Goal: Task Accomplishment & Management: Complete application form

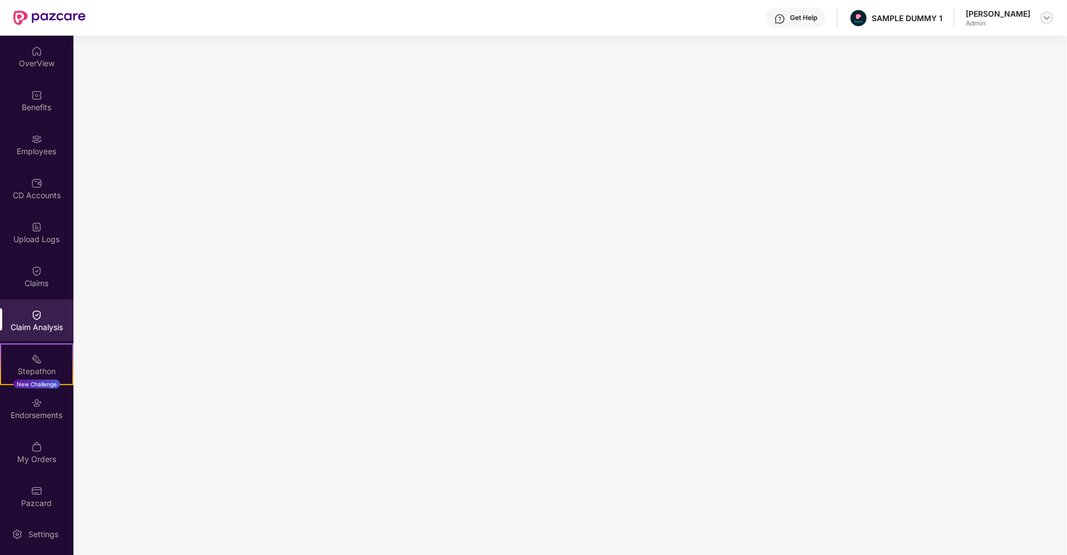
click at [1047, 23] on div at bounding box center [1047, 17] width 13 height 13
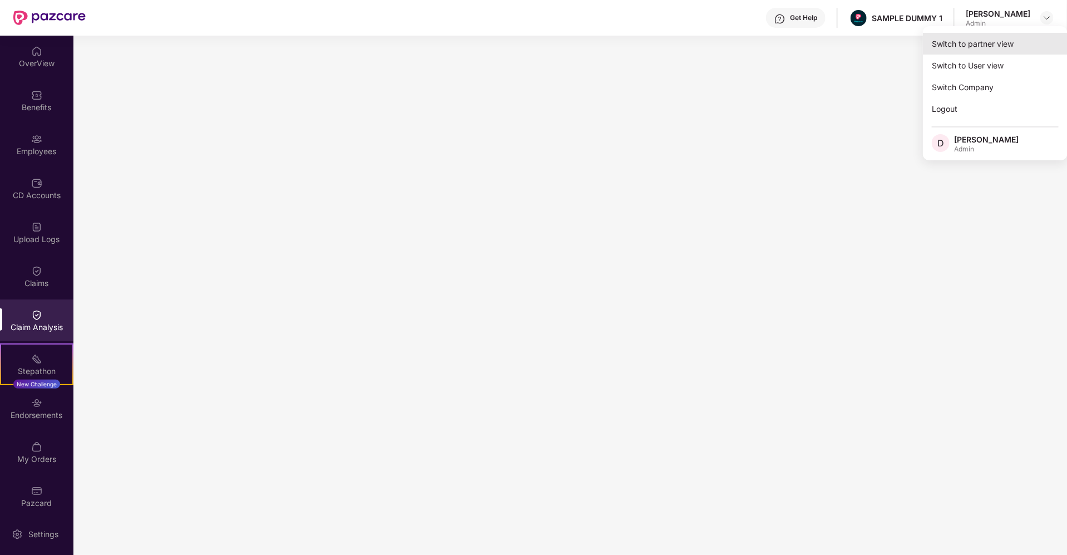
click at [967, 43] on div "Switch to partner view" at bounding box center [995, 44] width 145 height 22
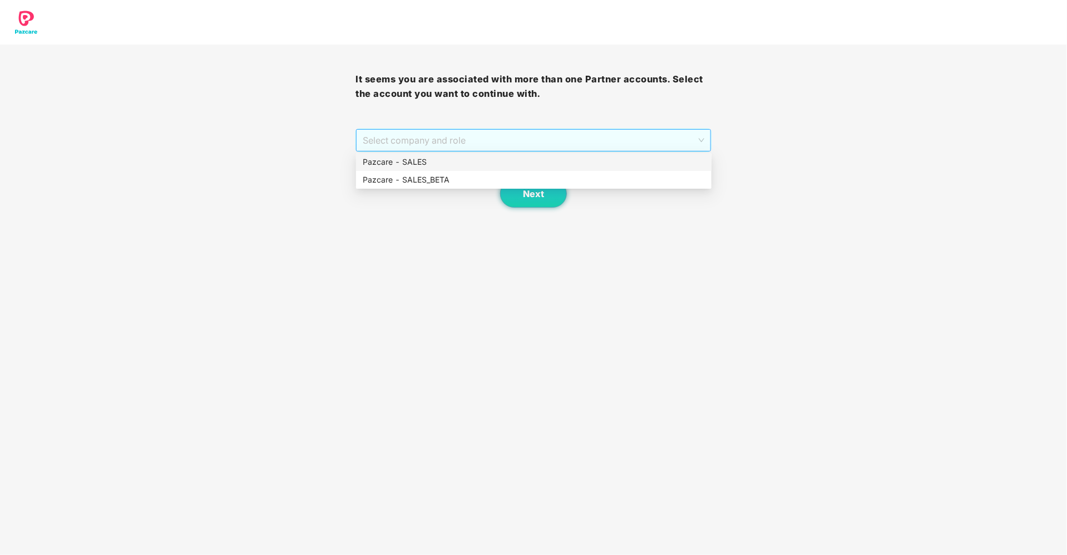
click at [523, 142] on span "Select company and role" at bounding box center [533, 140] width 341 height 21
click at [451, 166] on div "Pazcare - SALES" at bounding box center [534, 162] width 342 height 12
click at [533, 190] on span "Next" at bounding box center [533, 194] width 21 height 11
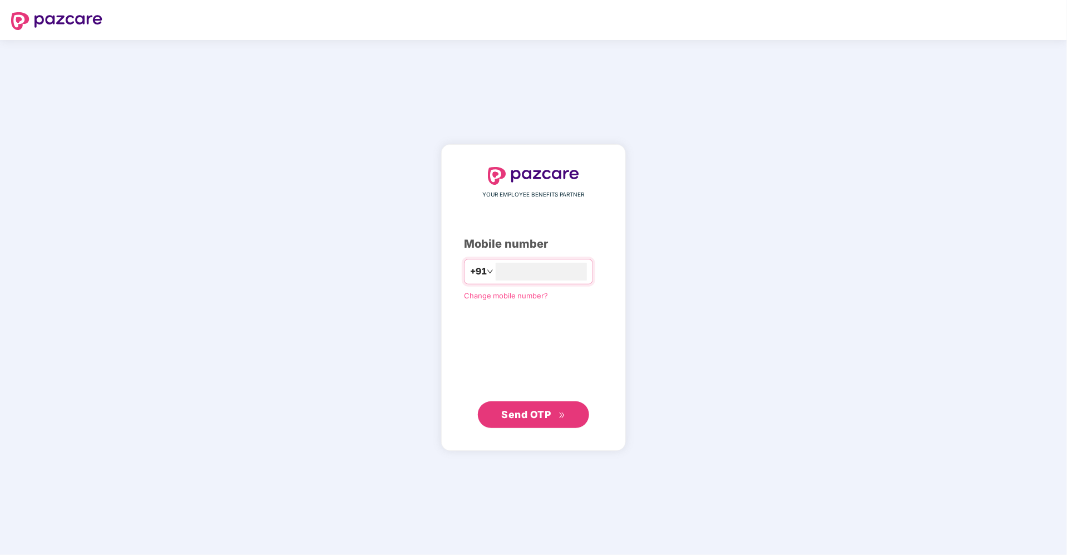
type input "**********"
click at [496, 412] on button "Send OTP" at bounding box center [533, 414] width 111 height 27
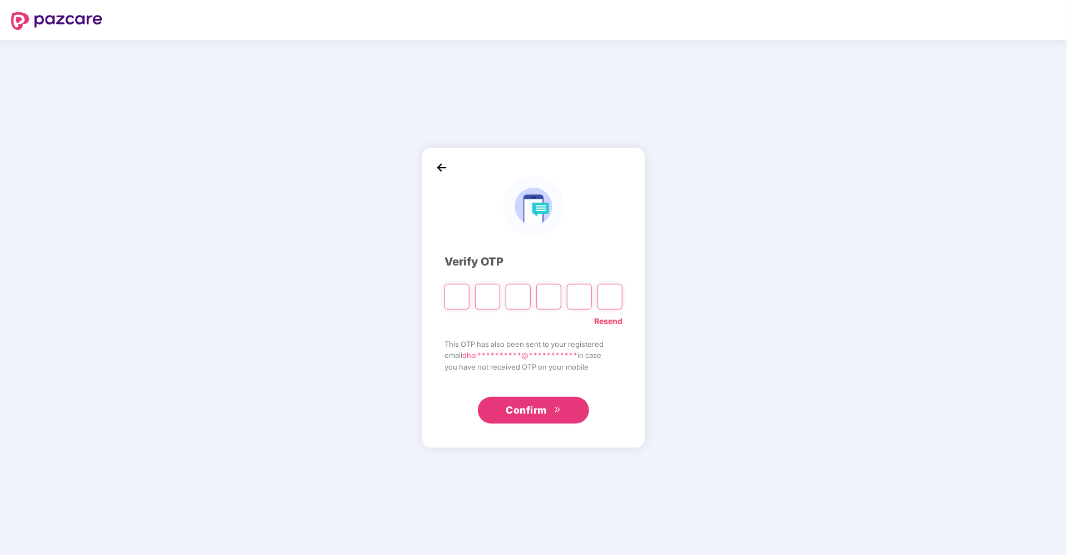
type input "*"
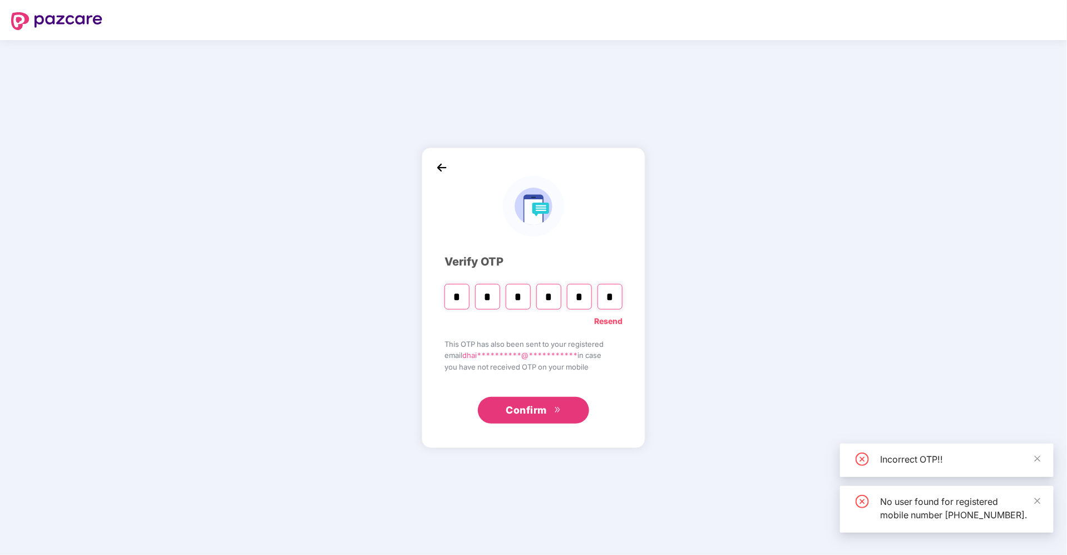
type input "*"
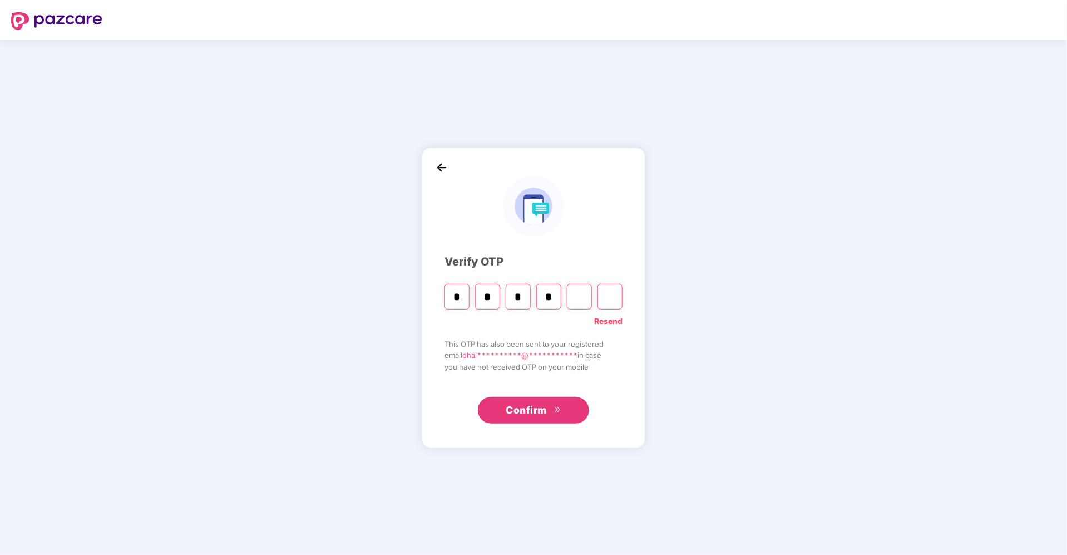
type input "*"
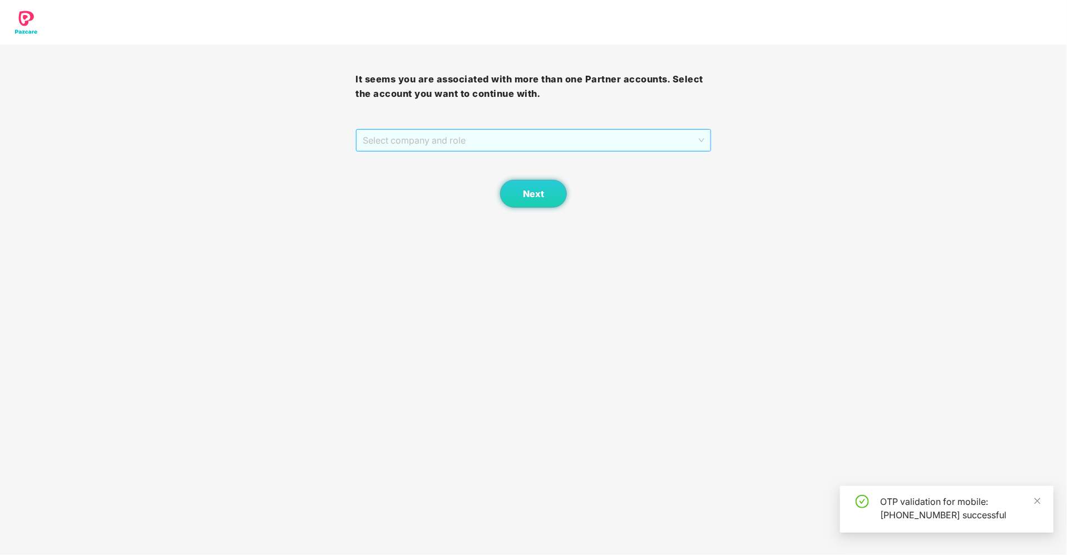
click at [458, 132] on span "Select company and role" at bounding box center [533, 140] width 341 height 21
click at [405, 160] on div "Pazcare - SALES" at bounding box center [534, 162] width 342 height 12
click at [530, 200] on button "Next" at bounding box center [533, 194] width 67 height 28
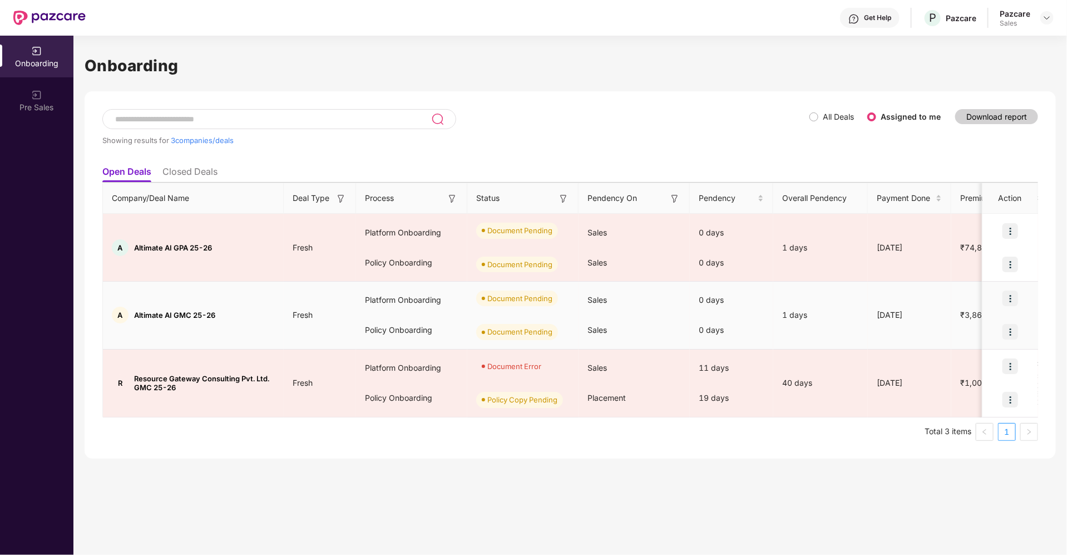
click at [1012, 297] on img at bounding box center [1011, 298] width 16 height 16
click at [941, 326] on span "Upload Documents" at bounding box center [959, 326] width 92 height 12
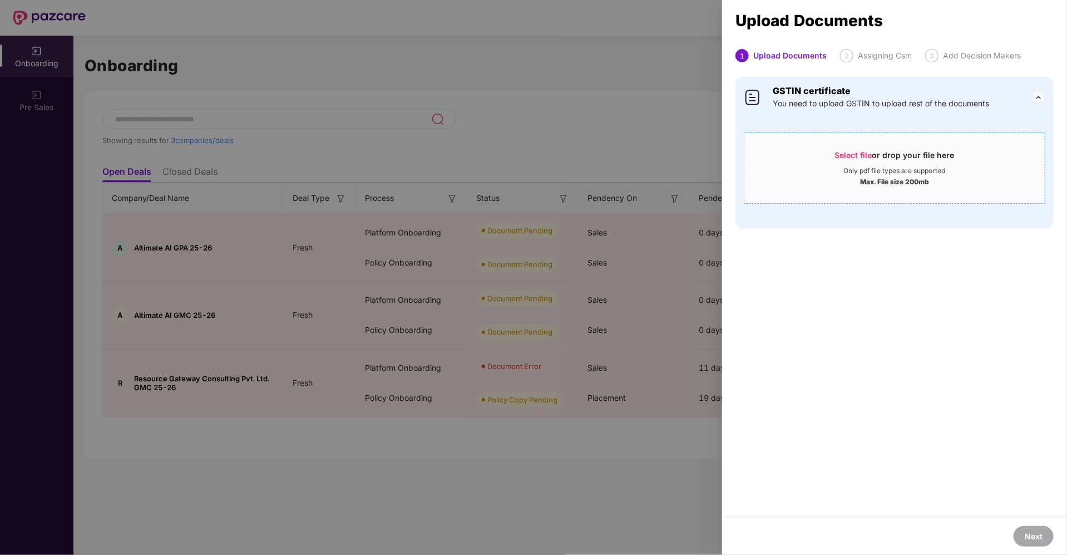
click at [850, 157] on span "Select file" at bounding box center [853, 154] width 37 height 9
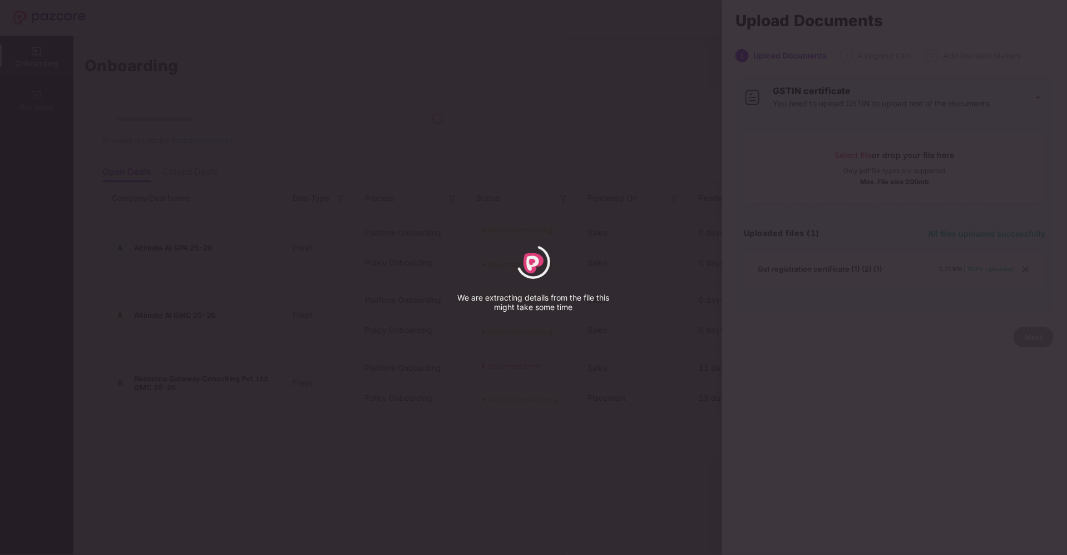
select select "*****"
select select "******"
select select "**********"
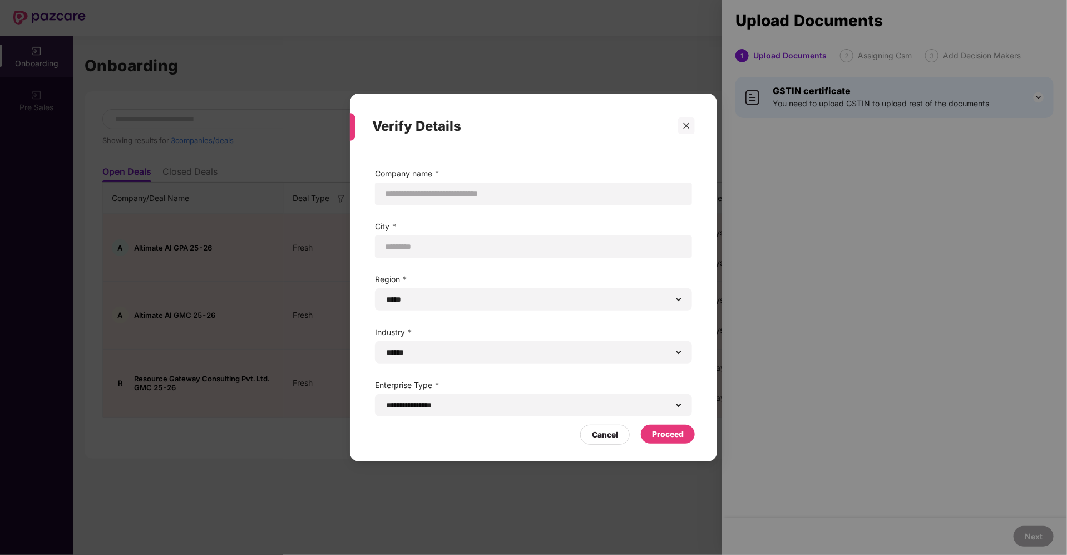
click at [651, 430] on div "Proceed" at bounding box center [668, 434] width 54 height 19
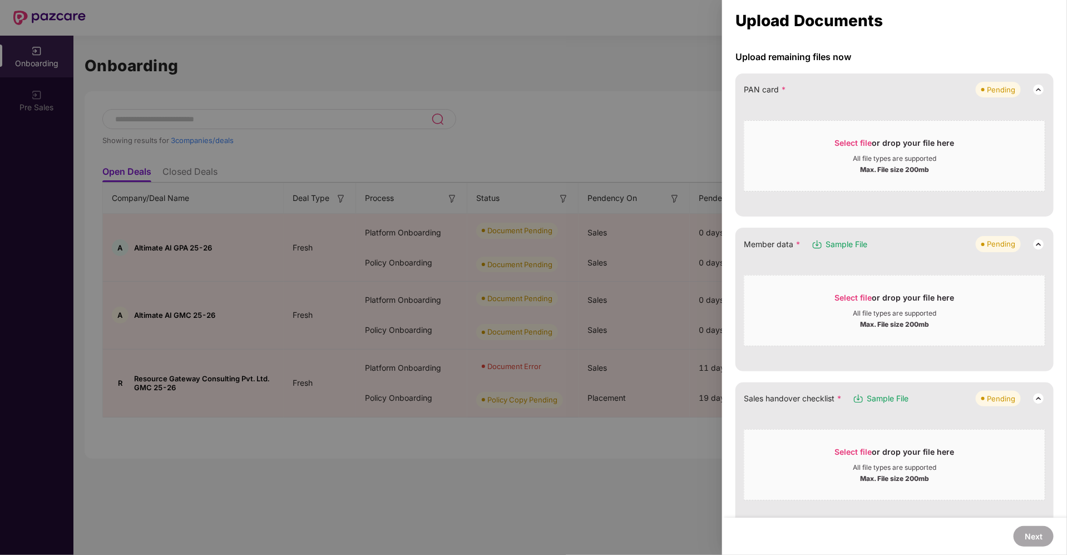
scroll to position [97, 0]
click at [838, 237] on span "Sample File" at bounding box center [847, 243] width 42 height 12
